Goal: Find specific page/section: Find specific page/section

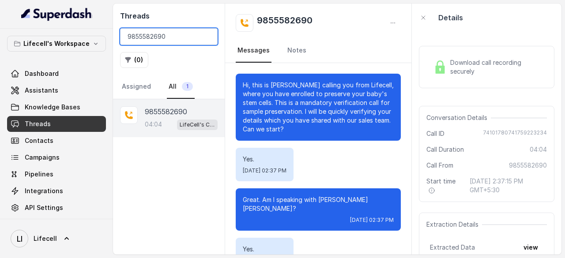
click at [140, 36] on input "9855582690" at bounding box center [169, 36] width 98 height 17
paste input "070909965"
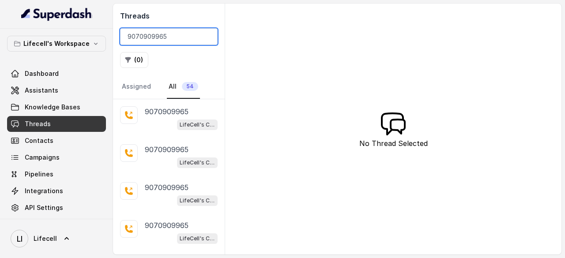
type input "9070909965"
click at [163, 122] on div "LifeCell's Call Assistant" at bounding box center [181, 124] width 73 height 11
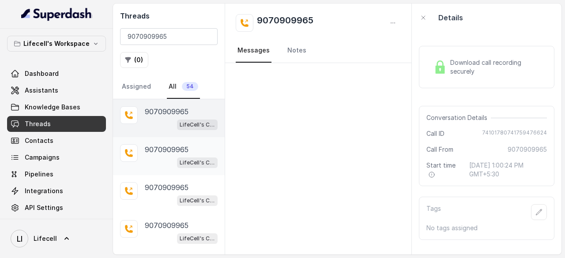
click at [159, 159] on div "LifeCell's Call Assistant" at bounding box center [181, 162] width 73 height 11
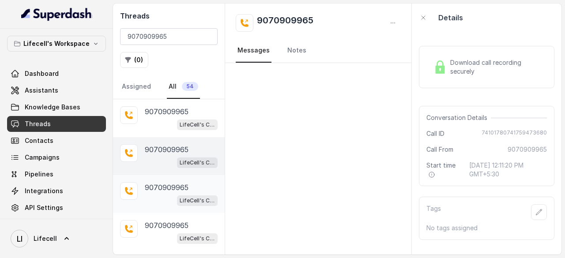
click at [159, 190] on p "9070909965" at bounding box center [167, 187] width 44 height 11
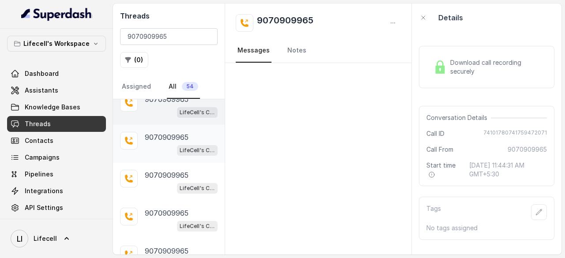
scroll to position [132, 0]
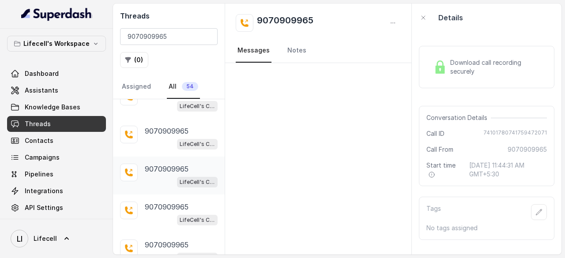
click at [161, 164] on p "9070909965" at bounding box center [167, 169] width 44 height 11
click at [159, 132] on p "9070909965" at bounding box center [167, 131] width 44 height 11
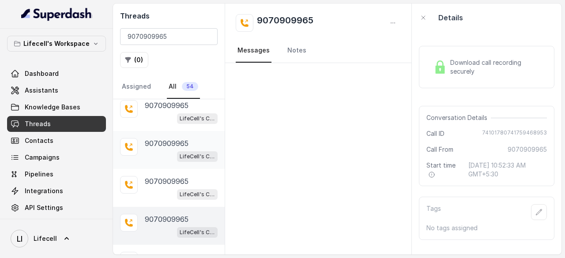
scroll to position [88, 0]
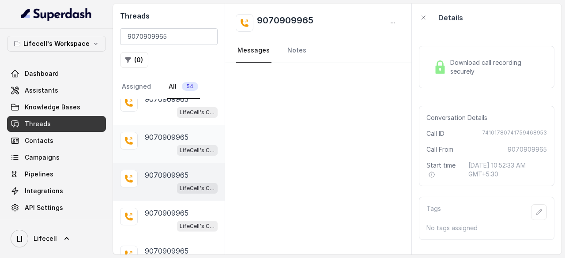
click at [157, 139] on p "9070909965" at bounding box center [167, 137] width 44 height 11
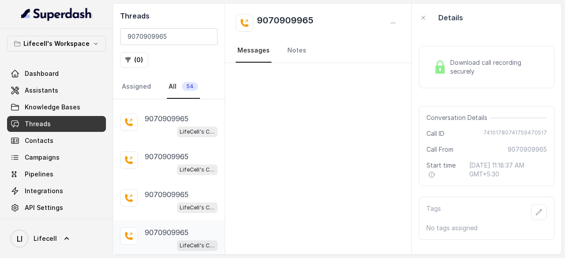
scroll to position [265, 0]
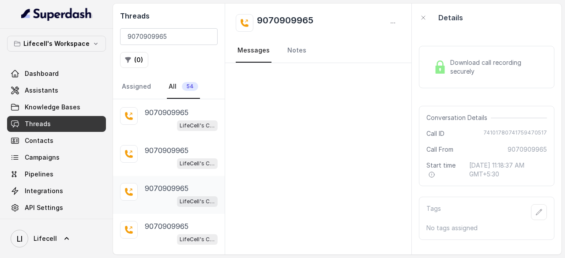
click at [155, 196] on div "LifeCell's Call Assistant" at bounding box center [181, 201] width 73 height 11
click at [157, 153] on div "[PHONE_NUMBER] LifeCell's Call Assistant" at bounding box center [181, 157] width 73 height 24
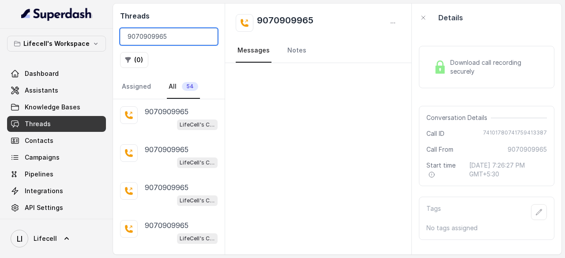
click at [178, 35] on input "9070909965" at bounding box center [169, 36] width 98 height 17
click at [207, 35] on input "9070909965" at bounding box center [169, 36] width 98 height 17
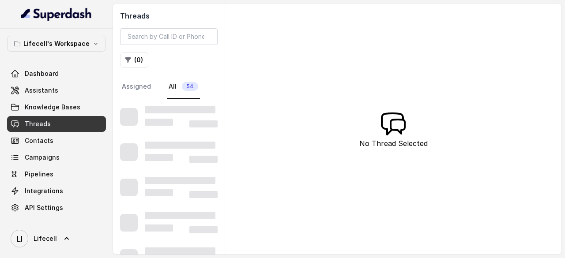
click at [276, 132] on div "Threads ( 0 ) Assigned All 54 No Thread Selected" at bounding box center [337, 129] width 449 height 251
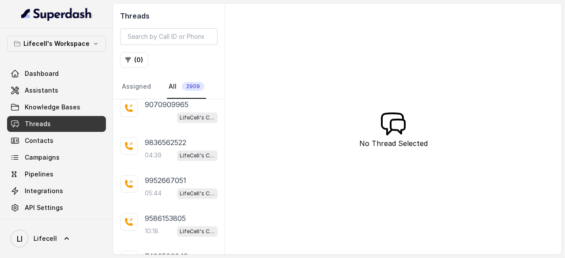
scroll to position [4778, 0]
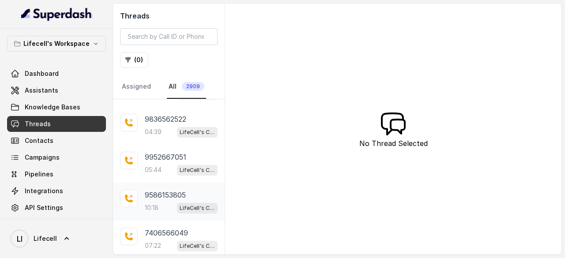
click at [154, 190] on p "9586153805" at bounding box center [165, 195] width 41 height 11
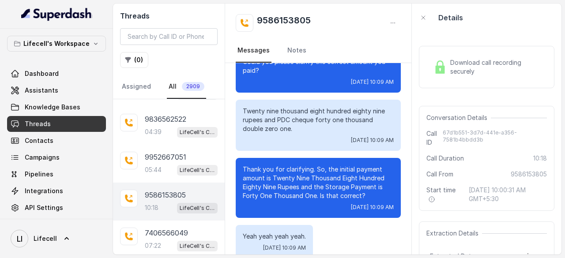
scroll to position [4427, 0]
